Goal: Task Accomplishment & Management: Manage account settings

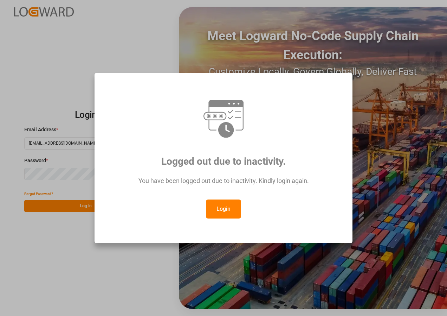
click at [216, 203] on button "Login" at bounding box center [223, 208] width 35 height 19
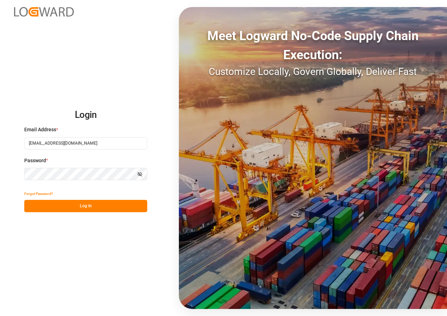
click at [82, 202] on button "Log In" at bounding box center [85, 206] width 123 height 12
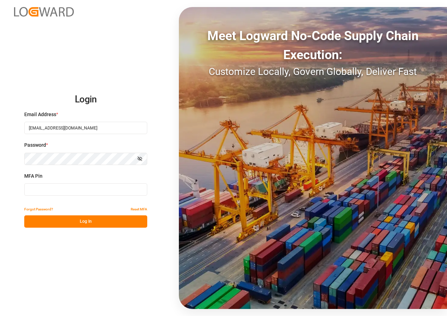
click at [63, 187] on input at bounding box center [85, 189] width 123 height 12
type input "593438"
click at [70, 222] on button "Log In" at bounding box center [85, 221] width 123 height 12
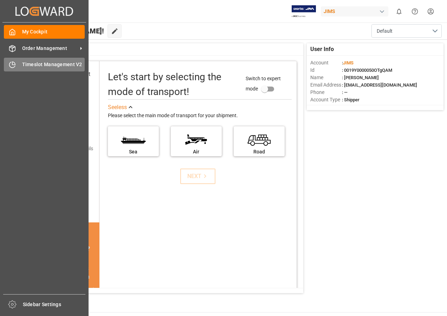
click at [35, 63] on span "Timeslot Management V2" at bounding box center [53, 64] width 63 height 7
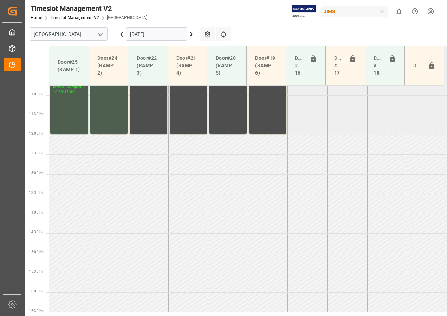
scroll to position [483, 0]
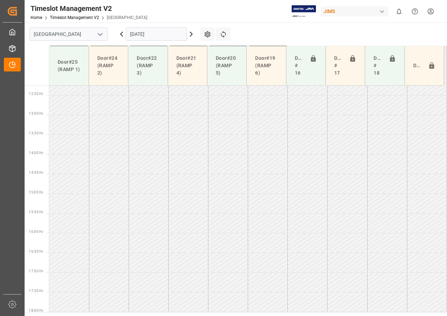
click at [147, 30] on input "[DATE]" at bounding box center [156, 33] width 61 height 13
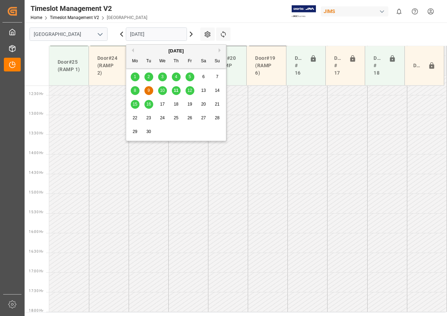
click at [135, 103] on span "15" at bounding box center [134, 104] width 5 height 5
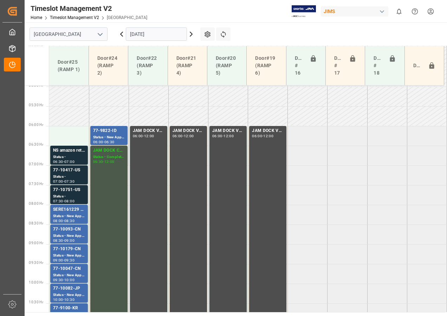
scroll to position [195, 0]
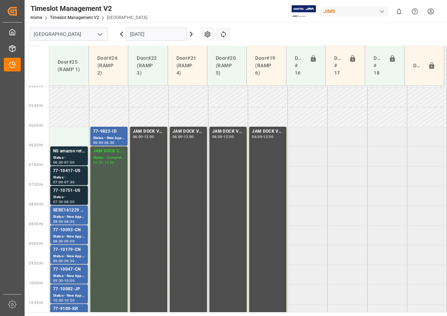
click at [75, 192] on div "77-10751-US" at bounding box center [69, 190] width 32 height 7
click at [65, 175] on div "Status -" at bounding box center [69, 177] width 32 height 6
click at [63, 157] on div "Status -" at bounding box center [69, 158] width 32 height 6
click at [71, 139] on td at bounding box center [69, 137] width 40 height 20
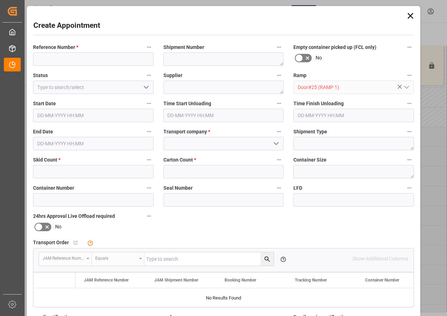
type input "[DATE] 06:00"
type input "[DATE] 06:30"
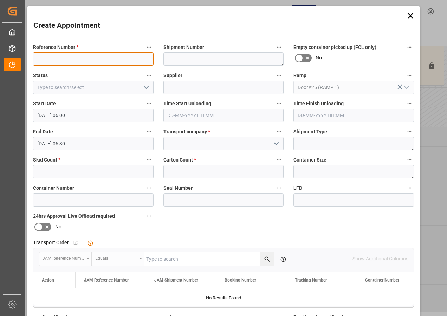
click at [63, 57] on input at bounding box center [93, 58] width 121 height 13
type input "77-##"
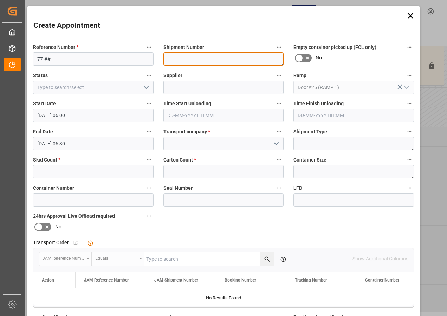
click at [184, 58] on textarea at bounding box center [223, 58] width 121 height 13
drag, startPoint x: 209, startPoint y: 58, endPoint x: 166, endPoint y: 53, distance: 43.4
click at [166, 53] on textarea "TBA BY LOGISTICS" at bounding box center [223, 58] width 121 height 13
type textarea "TBA BY LOGISTICS"
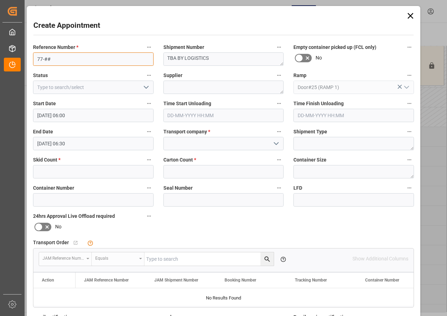
click at [57, 62] on input "77-##" at bounding box center [93, 58] width 121 height 13
paste input "TBA BY LOGISTICS"
type input "77-##TBA BY LOGISTICS"
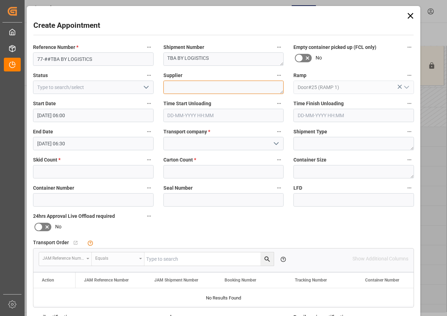
click at [169, 89] on textarea at bounding box center [223, 86] width 121 height 13
type textarea "PARAGRAPH INON()"
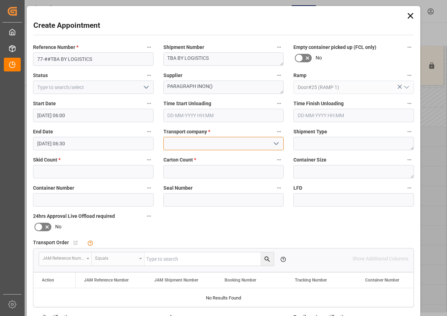
click at [183, 144] on input at bounding box center [223, 143] width 121 height 13
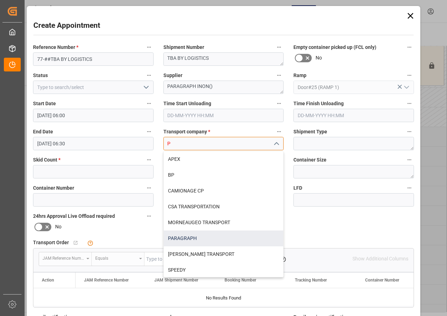
click at [179, 236] on div "PARAGRAPH" at bounding box center [224, 238] width 120 height 16
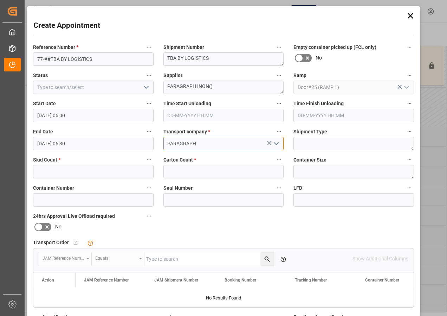
type input "PARAGRAPH"
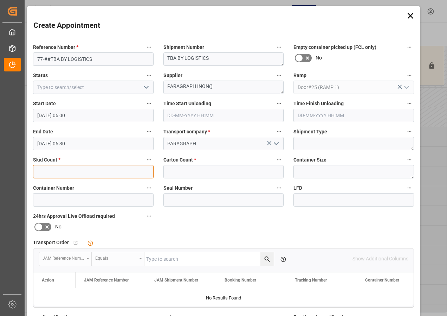
click at [75, 173] on input "text" at bounding box center [93, 171] width 121 height 13
type input "4"
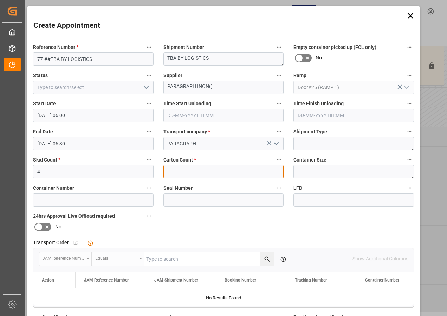
click at [194, 170] on input "text" at bounding box center [223, 171] width 121 height 13
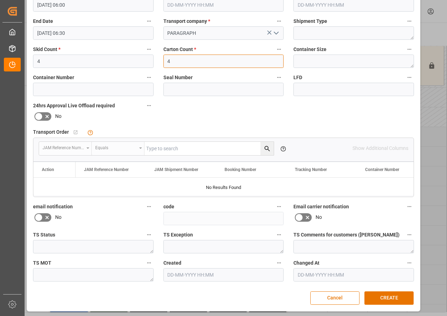
scroll to position [112, 0]
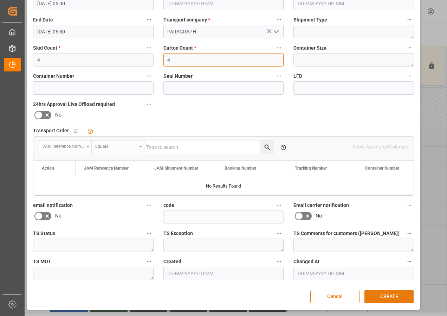
type input "4"
click at [379, 297] on button "CREATE" at bounding box center [388, 296] width 49 height 13
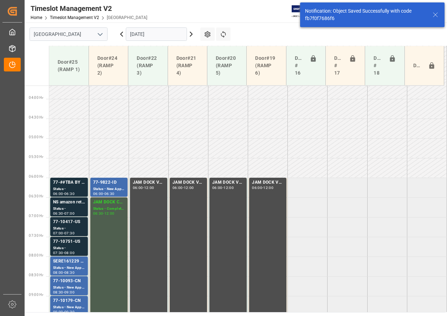
scroll to position [207, 0]
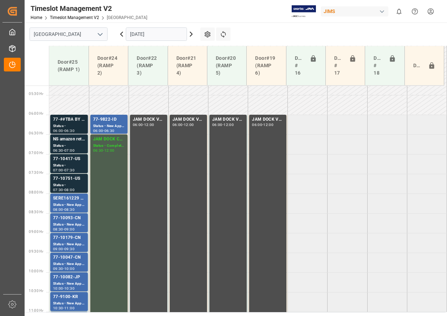
click at [73, 122] on div "77-##TBA BY LOGISTICS" at bounding box center [69, 119] width 32 height 7
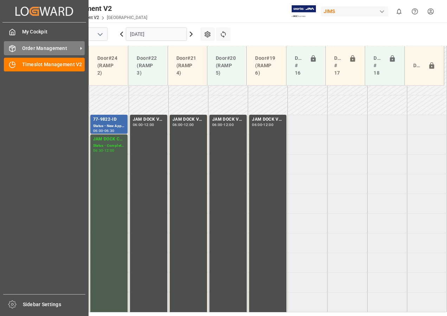
click at [27, 48] on span "Order Management" at bounding box center [50, 48] width 56 height 7
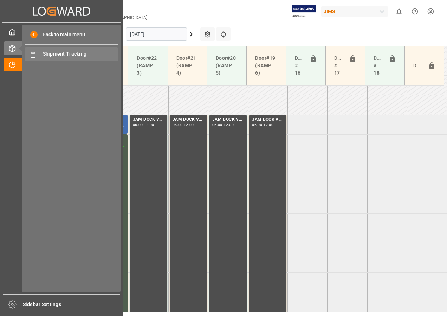
click at [55, 54] on span "Shipment Tracking" at bounding box center [81, 53] width 76 height 7
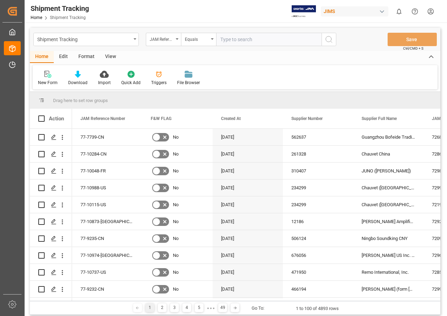
click at [228, 37] on input "text" at bounding box center [268, 39] width 105 height 13
type input "77-9867-cn"
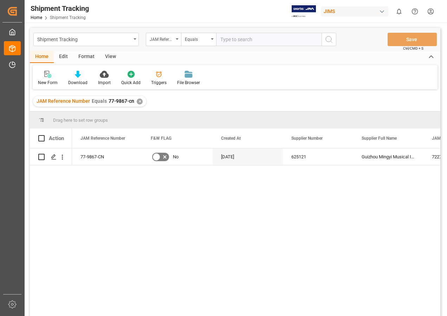
click at [111, 54] on div "View" at bounding box center [110, 57] width 21 height 12
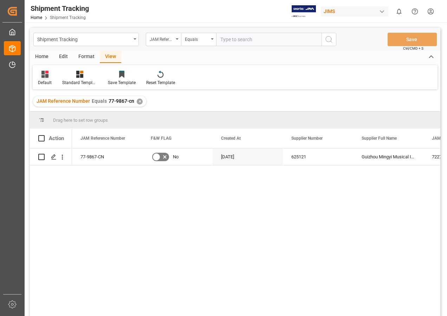
click at [40, 74] on div at bounding box center [45, 73] width 14 height 7
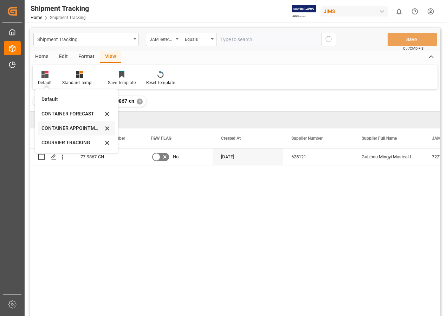
click at [59, 126] on div "CONTAINER APPOINTMENT" at bounding box center [72, 127] width 62 height 7
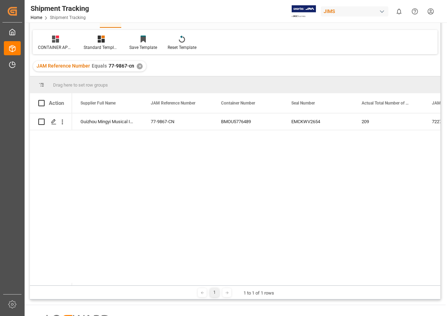
click at [138, 65] on div "✕" at bounding box center [140, 66] width 6 height 6
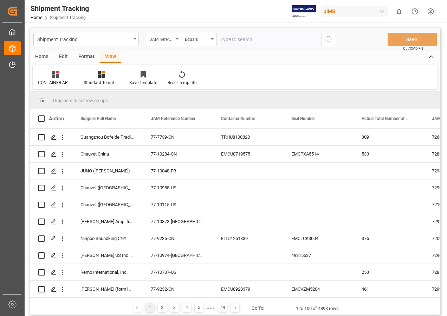
click at [176, 39] on icon "open menu" at bounding box center [177, 38] width 3 height 1
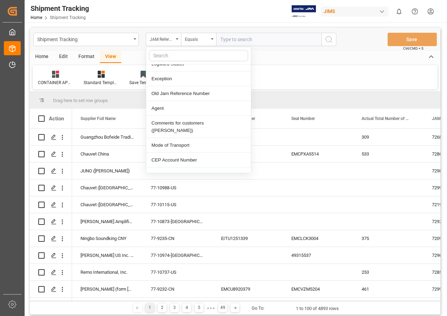
scroll to position [176, 0]
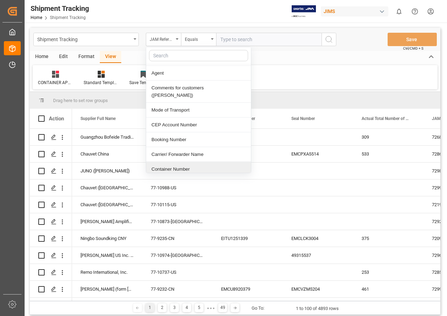
click at [176, 162] on div "Container Number" at bounding box center [198, 169] width 105 height 15
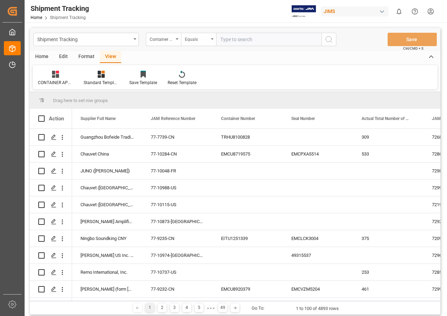
click at [211, 39] on icon "open menu" at bounding box center [212, 38] width 3 height 1
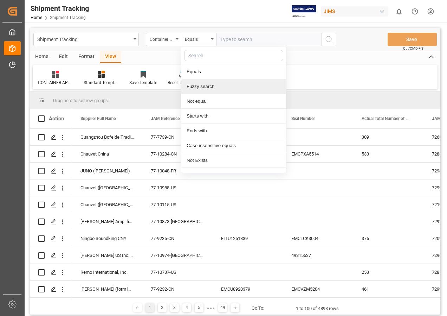
click at [199, 86] on div "Fuzzy search" at bounding box center [233, 86] width 105 height 15
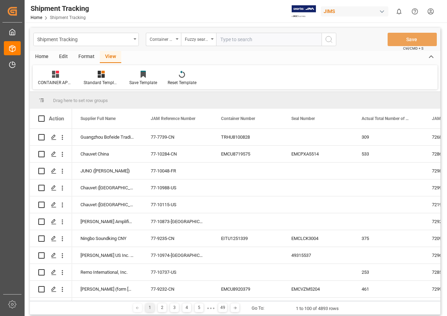
click at [229, 39] on input "text" at bounding box center [268, 39] width 105 height 13
type input "bmou5015134"
click at [330, 39] on icon "search button" at bounding box center [329, 39] width 8 height 8
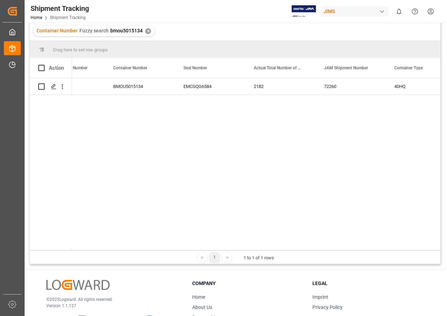
scroll to position [0, 77]
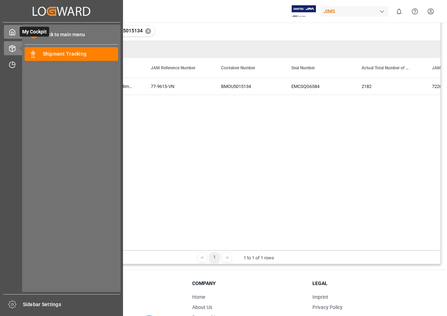
click at [50, 33] on span "Back to main menu" at bounding box center [61, 34] width 47 height 7
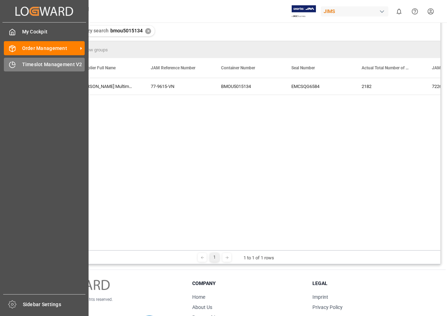
click at [40, 63] on span "Timeslot Management V2" at bounding box center [53, 64] width 63 height 7
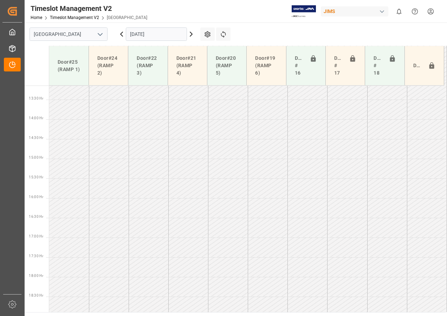
scroll to position [522, 0]
click at [153, 35] on input "[DATE]" at bounding box center [156, 33] width 61 height 13
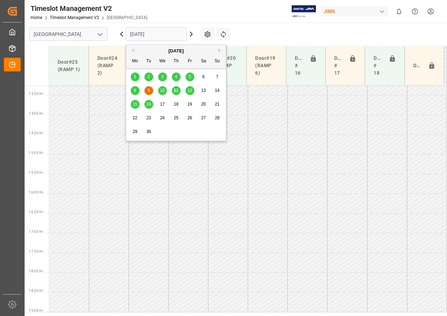
click at [133, 102] on span "15" at bounding box center [134, 104] width 5 height 5
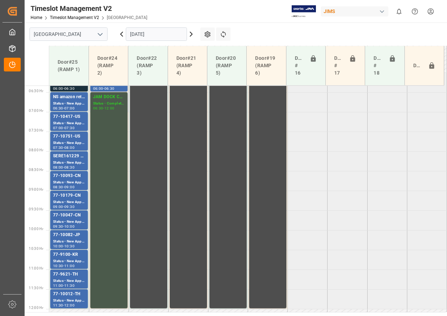
scroll to position [232, 0]
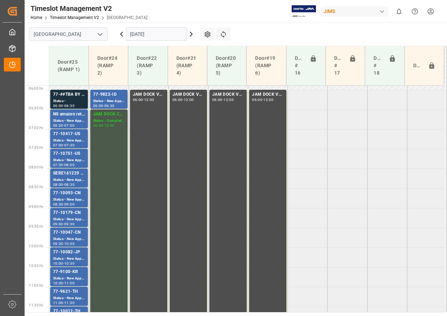
click at [105, 115] on div "JAM DOCK CONTROL" at bounding box center [109, 114] width 32 height 7
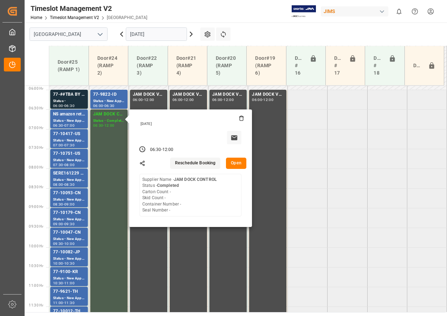
click at [235, 163] on button "Open" at bounding box center [236, 162] width 20 height 11
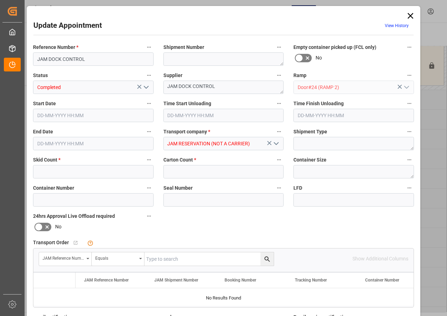
type input "0"
type input "[DATE] 06:30"
type input "[DATE] 12:00"
type input "[DATE] 14:05"
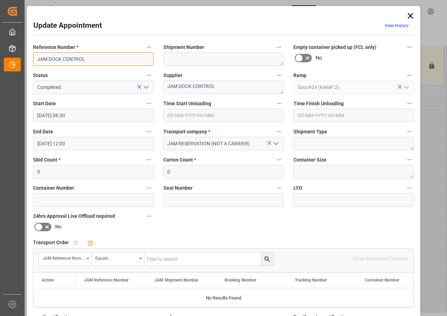
drag, startPoint x: 88, startPoint y: 60, endPoint x: 29, endPoint y: 57, distance: 59.1
click at [29, 57] on div "Reference Number * JAM DOCK CONTROL" at bounding box center [93, 54] width 130 height 28
type input "77-9867-CN"
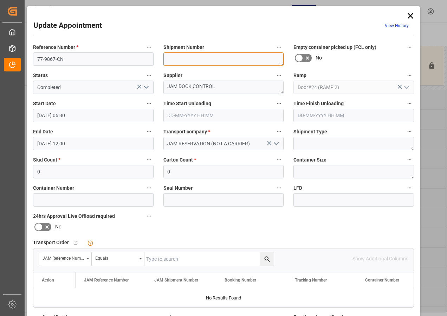
click at [181, 60] on textarea at bounding box center [223, 58] width 121 height 13
type textarea "72276"
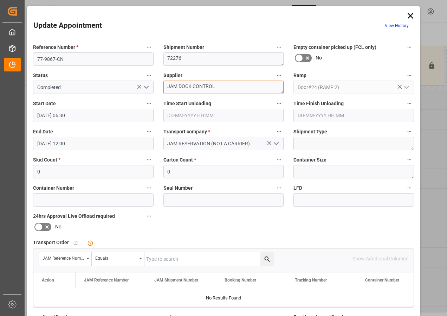
drag, startPoint x: 220, startPoint y: 88, endPoint x: 157, endPoint y: 88, distance: 62.2
click at [159, 88] on div "Supplier JAM DOCK CONTROL" at bounding box center [224, 82] width 130 height 28
type textarea "MINGY GUITARS IN02(22)"
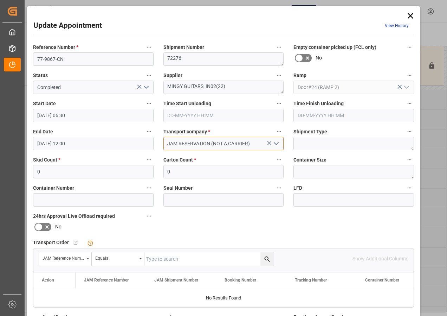
drag, startPoint x: 166, startPoint y: 144, endPoint x: 260, endPoint y: 144, distance: 93.8
click at [260, 144] on input "JAM RESERVATION (NOT A CARRIER)" at bounding box center [223, 143] width 121 height 13
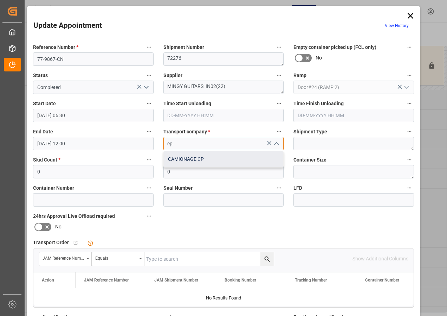
click at [197, 159] on div "CAMIONAGE CP" at bounding box center [224, 159] width 120 height 16
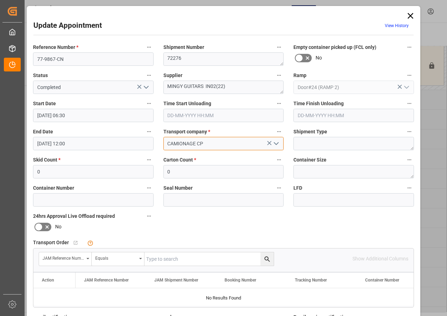
type input "CAMIONAGE CP"
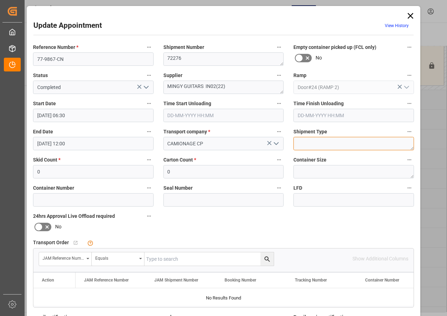
click at [300, 142] on textarea at bounding box center [353, 143] width 121 height 13
type textarea "4"
type textarea "FCL"
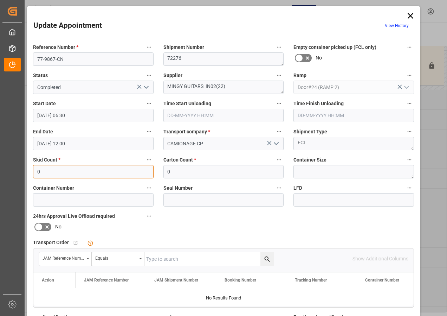
click at [46, 172] on input "0" at bounding box center [93, 171] width 121 height 13
type input "0"
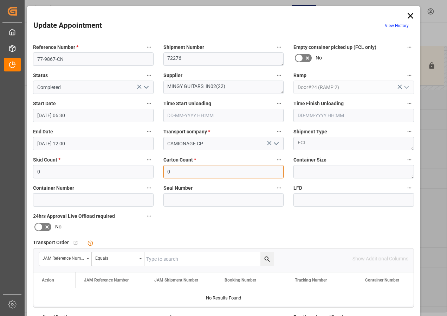
click at [169, 170] on input "0" at bounding box center [223, 171] width 121 height 13
type input "209"
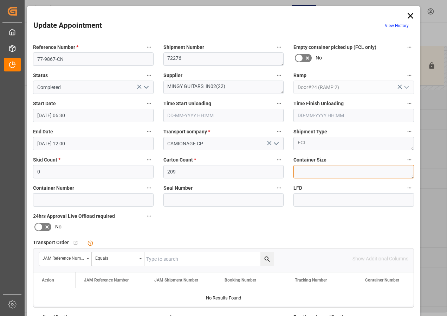
click at [311, 173] on textarea at bounding box center [353, 171] width 121 height 13
type textarea "40FT"
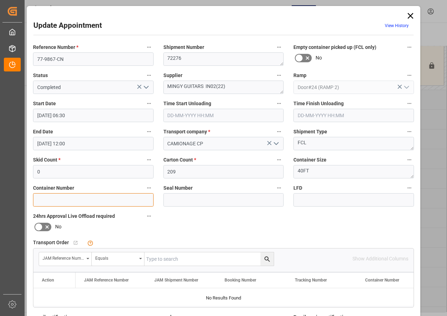
click at [65, 201] on input at bounding box center [93, 199] width 121 height 13
type input "BMOU5776489"
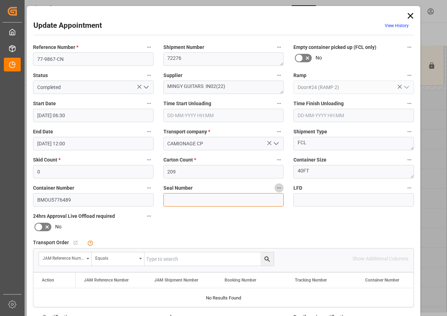
click at [176, 195] on input at bounding box center [223, 199] width 121 height 13
type input "EMCKWV2654"
click at [177, 260] on input "text" at bounding box center [208, 258] width 129 height 13
type input "77-9867-CN"
click at [266, 259] on icon "search button" at bounding box center [266, 258] width 5 height 5
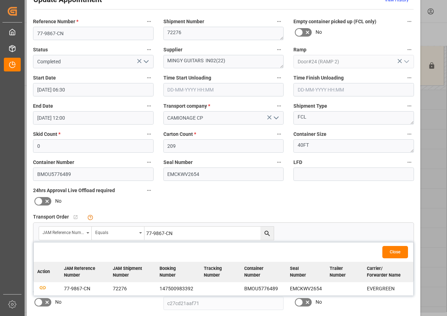
scroll to position [70, 0]
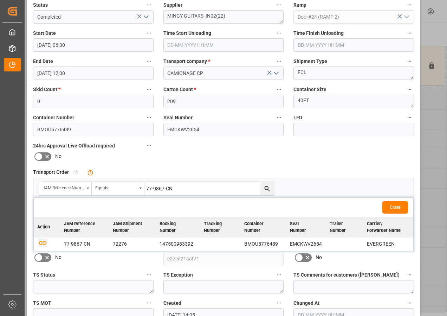
click at [42, 241] on icon "button" at bounding box center [42, 243] width 7 height 4
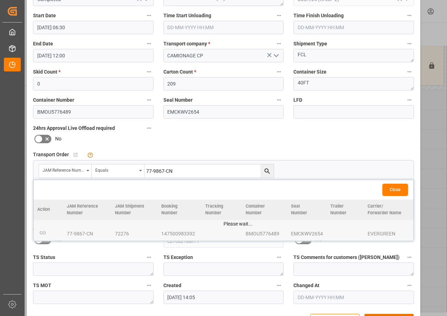
scroll to position [112, 0]
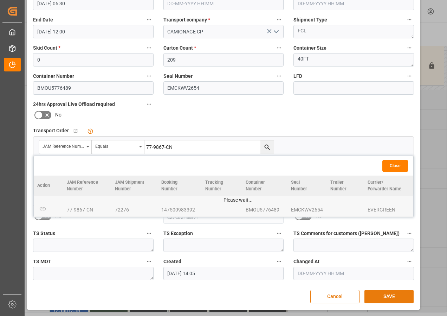
click at [388, 294] on button "SAVE" at bounding box center [388, 296] width 49 height 13
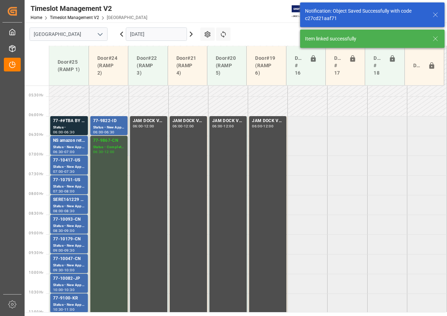
scroll to position [207, 0]
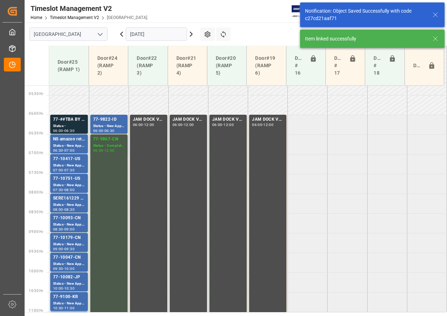
click at [112, 145] on div "Status - Completed" at bounding box center [109, 146] width 32 height 6
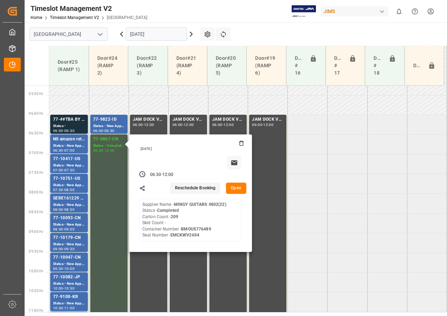
click at [239, 188] on button "Open" at bounding box center [236, 187] width 20 height 11
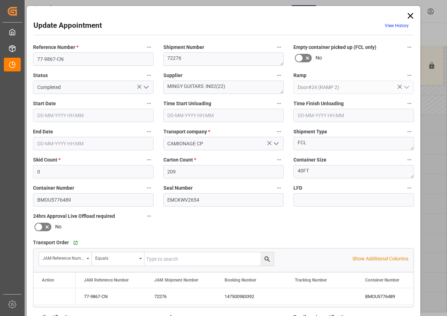
type input "[DATE] 06:30"
type input "[DATE] 12:00"
type input "[DATE] 14:05"
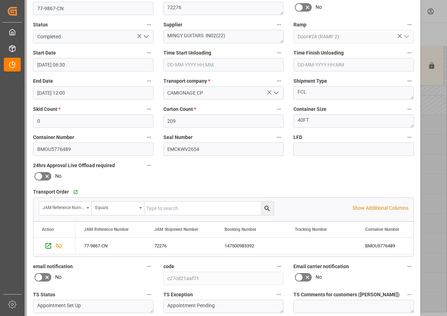
scroll to position [0, 0]
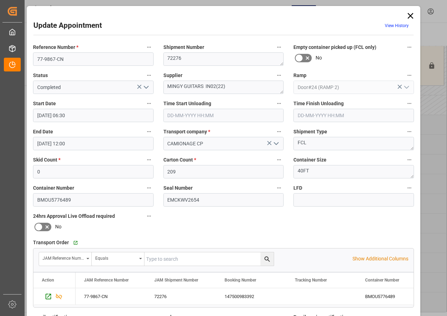
click at [409, 14] on icon at bounding box center [411, 16] width 10 height 10
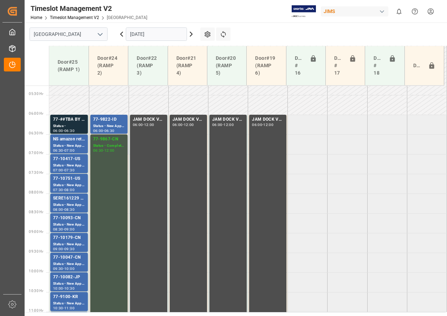
click at [107, 142] on div "77-9867-CN" at bounding box center [109, 139] width 32 height 7
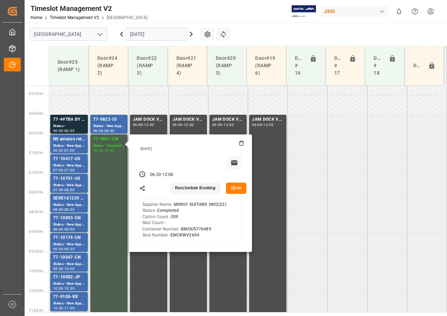
click at [144, 35] on input "[DATE]" at bounding box center [156, 33] width 61 height 13
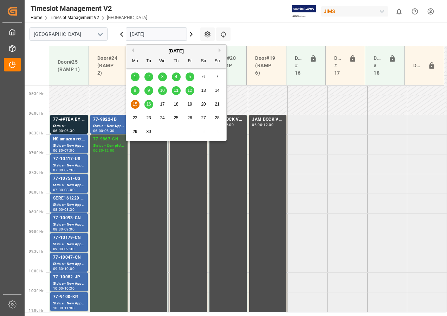
click at [148, 105] on span "16" at bounding box center [148, 104] width 5 height 5
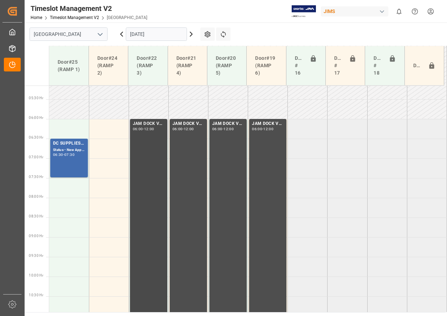
scroll to position [201, 0]
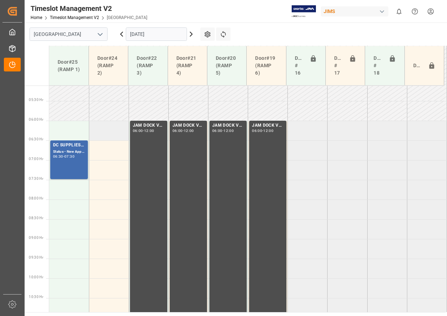
click at [115, 127] on td at bounding box center [109, 131] width 40 height 20
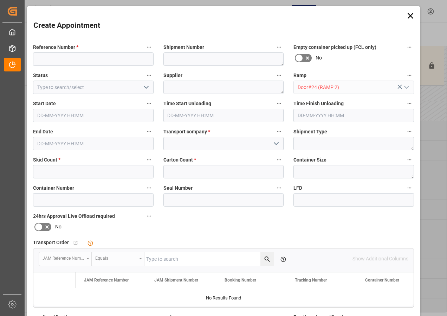
type input "[DATE] 06:00"
type input "[DATE] 06:30"
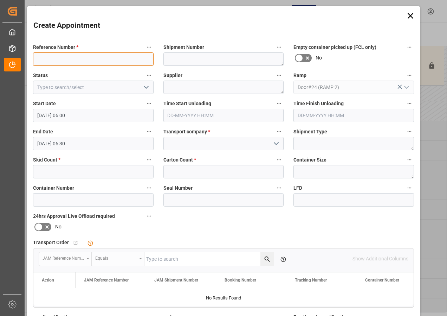
click at [84, 59] on input at bounding box center [93, 58] width 121 height 13
type input "JAM DOCK CONTROL"
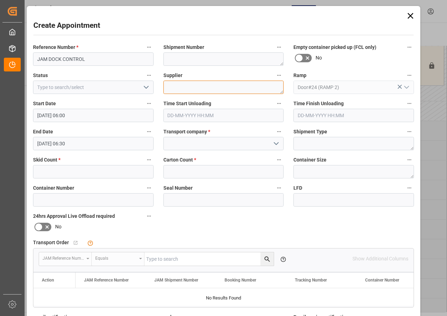
click at [176, 89] on textarea at bounding box center [223, 86] width 121 height 13
type textarea "JAM DOCK CONTROL"
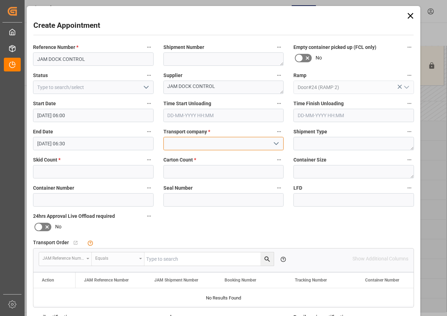
click at [193, 141] on input at bounding box center [223, 143] width 121 height 13
type input "C"
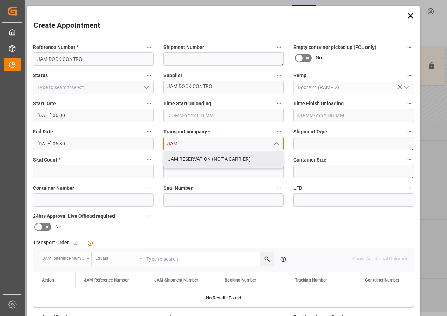
type input "JAM"
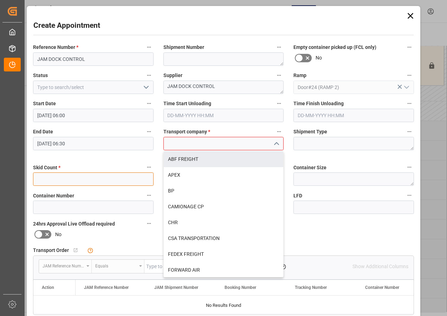
click at [66, 173] on input "text" at bounding box center [93, 178] width 121 height 13
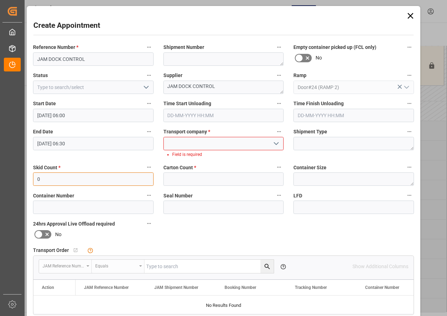
type input "0"
click at [171, 176] on input "text" at bounding box center [223, 178] width 121 height 13
type input "0"
click at [181, 143] on input at bounding box center [223, 143] width 121 height 13
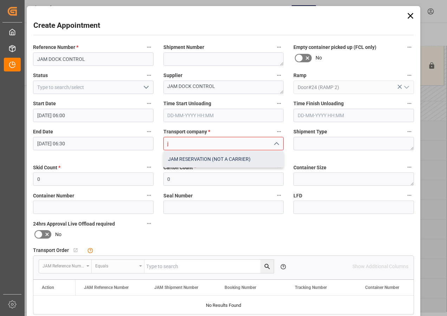
click at [182, 158] on div "JAM RESERVATION (NOT A CARRIER)" at bounding box center [224, 159] width 120 height 16
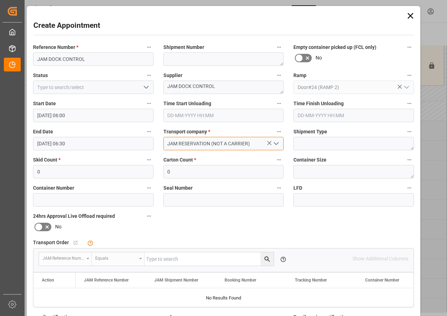
type input "JAM RESERVATION (NOT A CARRIER)"
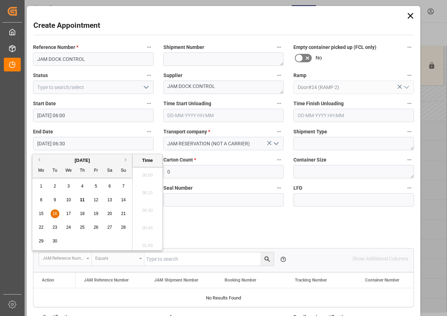
click at [65, 144] on input "[DATE] 06:30" at bounding box center [93, 143] width 121 height 13
click at [53, 212] on span "16" at bounding box center [54, 213] width 5 height 5
click at [151, 242] on li "12:00" at bounding box center [147, 243] width 30 height 18
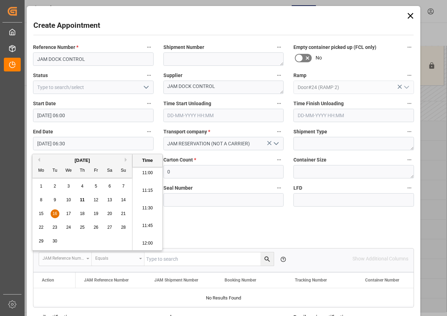
type input "[DATE] 12:00"
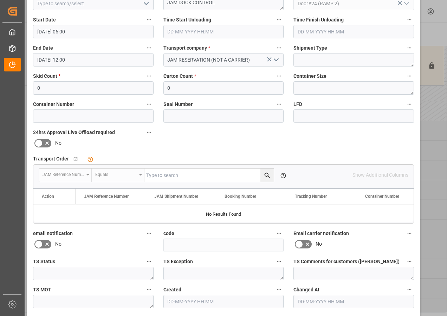
scroll to position [112, 0]
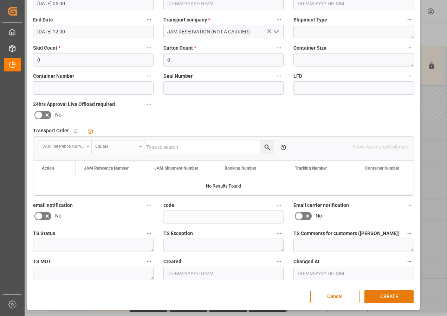
click at [383, 298] on button "CREATE" at bounding box center [388, 296] width 49 height 13
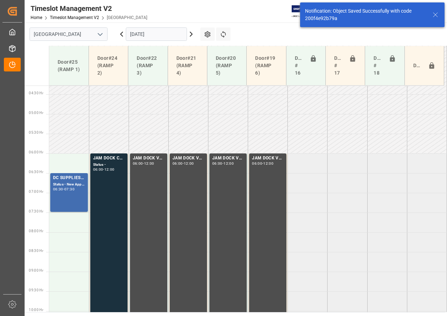
scroll to position [207, 0]
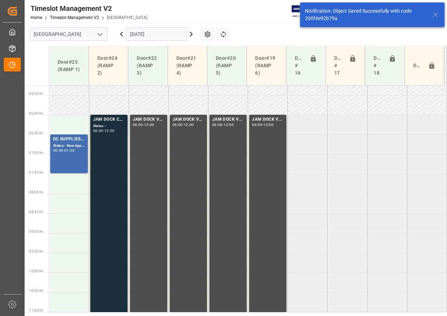
click at [115, 123] on div "Status -" at bounding box center [109, 126] width 32 height 6
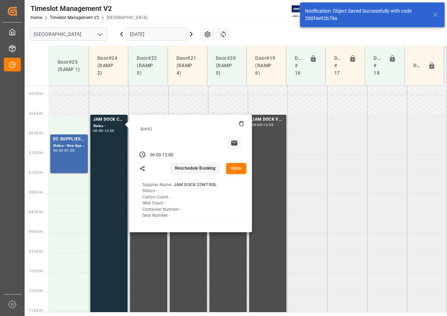
click at [237, 174] on div "[DATE] 06:00 - 12:00 Reschedule Booking Open Supplier Name - JAM DOCK CONTROL S…" at bounding box center [190, 173] width 123 height 117
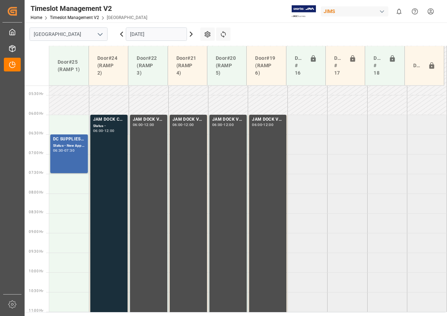
click at [99, 127] on div "Status -" at bounding box center [109, 126] width 32 height 6
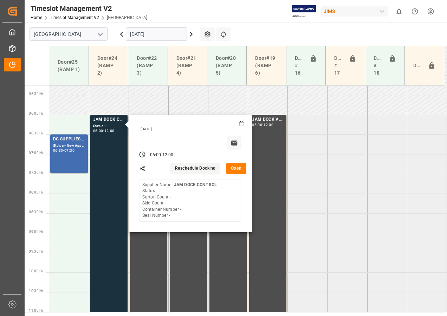
click at [233, 167] on button "Open" at bounding box center [236, 168] width 20 height 11
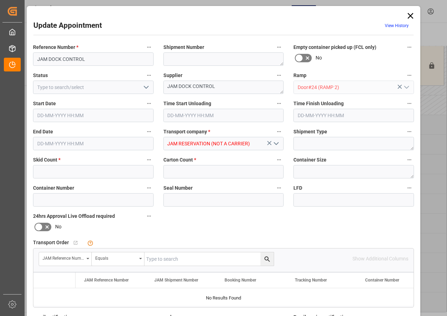
type input "0"
type input "[DATE] 06:00"
type input "[DATE] 12:00"
type input "[DATE] 17:58"
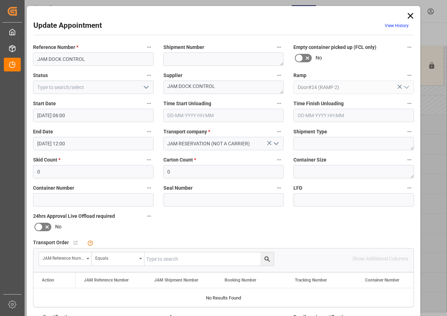
click at [145, 88] on polyline "open menu" at bounding box center [146, 87] width 4 height 2
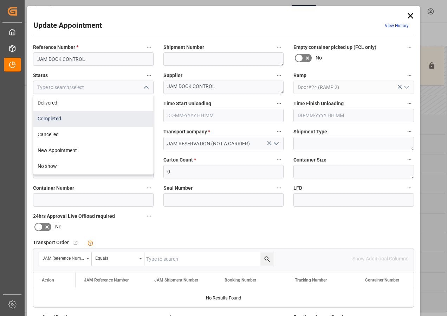
click at [58, 117] on div "Completed" at bounding box center [93, 119] width 120 height 16
type input "Completed"
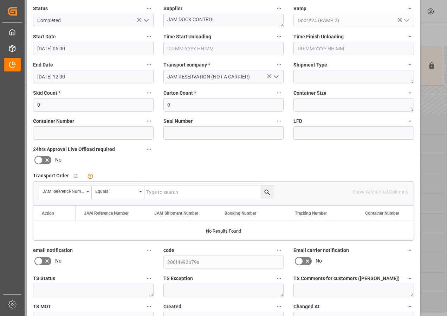
scroll to position [105, 0]
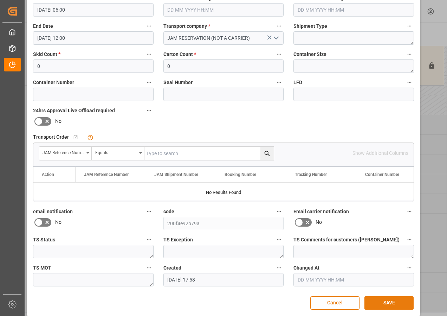
click at [389, 302] on button "SAVE" at bounding box center [388, 302] width 49 height 13
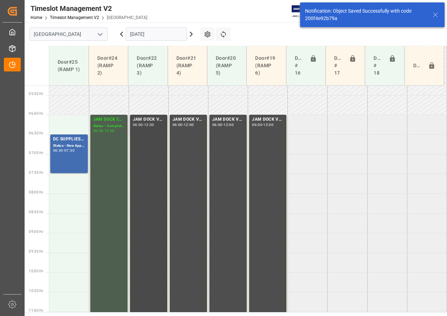
scroll to position [172, 0]
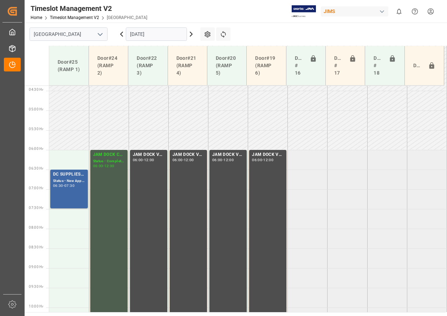
click at [70, 175] on div "DC SUPPLIES / [PERSON_NAME]" at bounding box center [69, 174] width 32 height 7
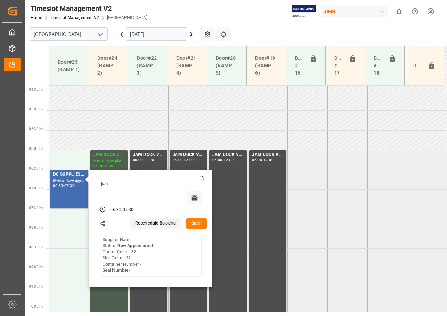
click at [195, 223] on button "Open" at bounding box center [196, 223] width 20 height 11
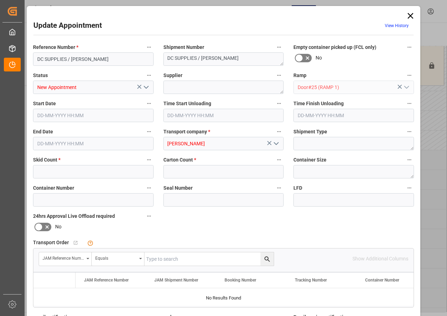
type input "22"
type input "[DATE] 06:30"
type input "[DATE] 07:30"
type input "[DATE] 13:48"
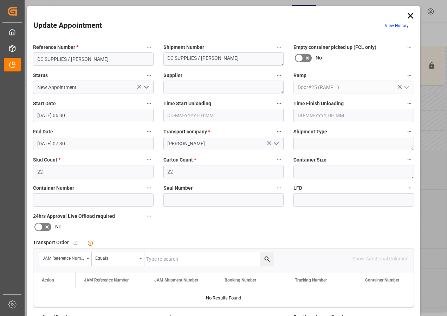
click at [50, 113] on input "[DATE] 06:30" at bounding box center [93, 115] width 121 height 13
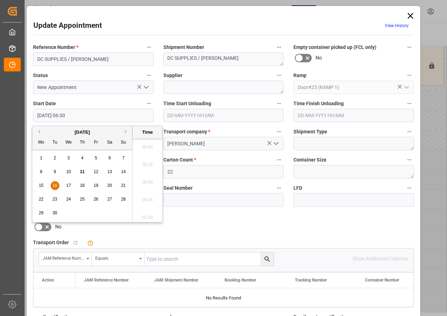
scroll to position [424, 0]
click at [53, 184] on span "16" at bounding box center [54, 185] width 5 height 5
click at [143, 141] on li "06:00" at bounding box center [147, 145] width 30 height 18
type input "[DATE] 06:00"
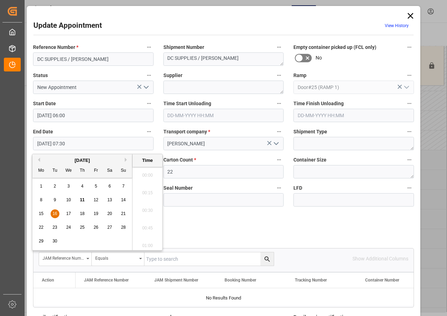
click at [42, 143] on input "[DATE] 07:30" at bounding box center [93, 143] width 121 height 13
click at [53, 212] on span "16" at bounding box center [54, 213] width 5 height 5
click at [146, 208] on li "06:30" at bounding box center [147, 208] width 30 height 18
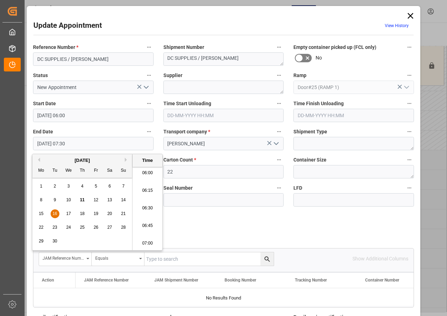
type input "[DATE] 06:30"
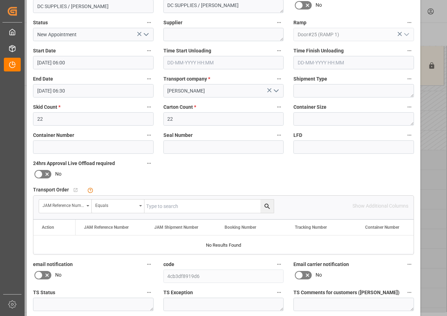
scroll to position [105, 0]
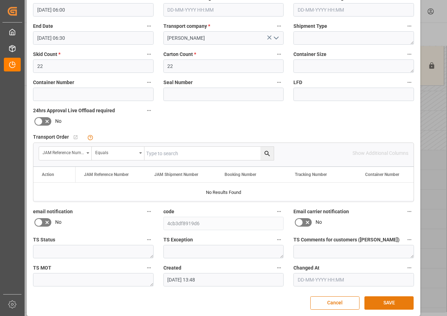
click at [397, 304] on button "SAVE" at bounding box center [388, 302] width 49 height 13
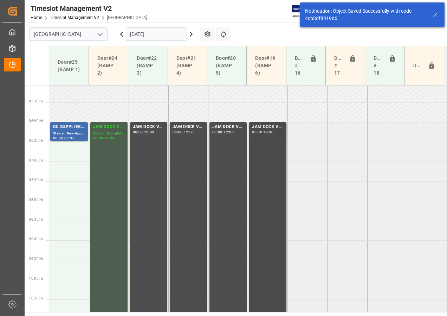
scroll to position [207, 0]
